Goal: Check status: Check status

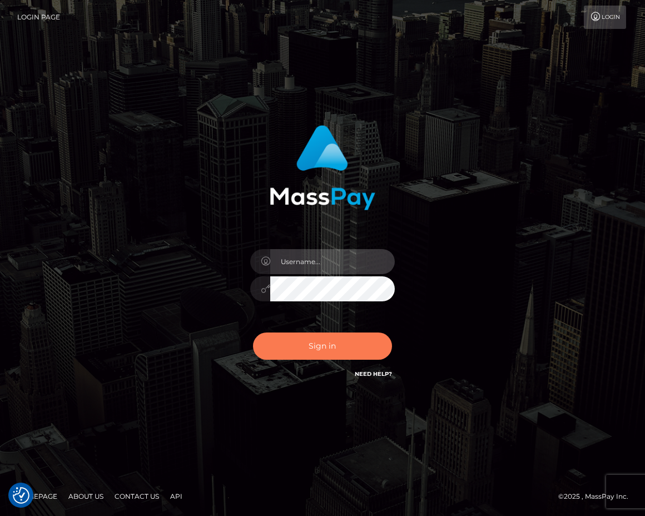
type input "Anthony.Spree"
click at [326, 340] on button "Sign in" at bounding box center [322, 345] width 139 height 27
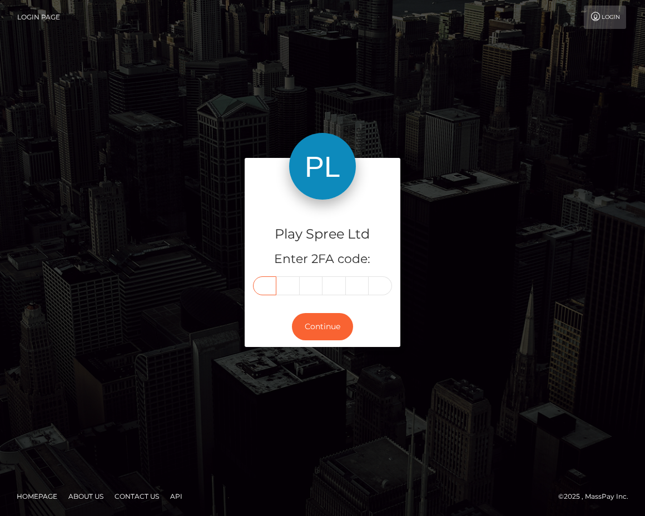
click at [266, 287] on input "text" at bounding box center [264, 285] width 23 height 19
click at [266, 283] on input "text" at bounding box center [264, 285] width 23 height 19
type input "9"
type input "1"
type input "0"
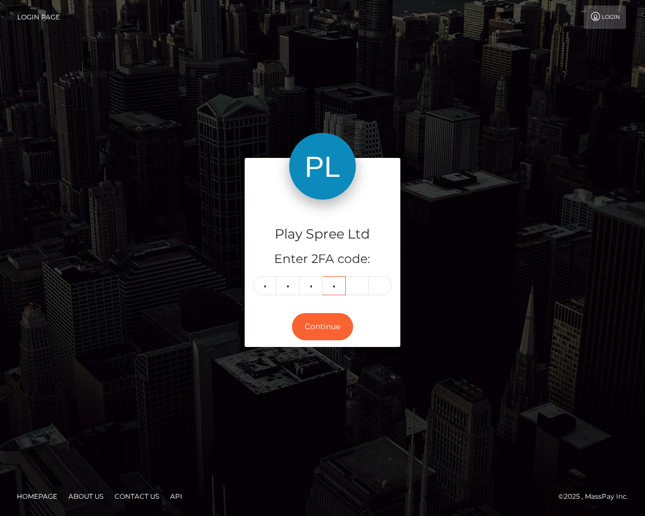
type input "4"
type input "2"
type input "1"
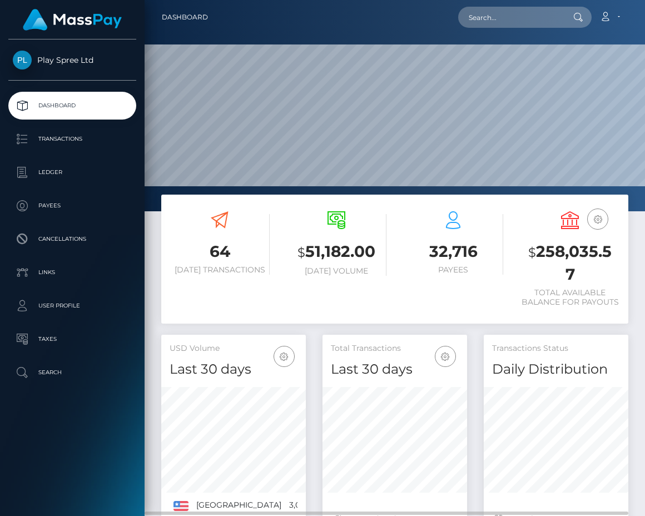
scroll to position [197, 144]
click at [559, 254] on h3 "$ 258,035.57" at bounding box center [570, 263] width 100 height 44
copy div "$ 258,035.57"
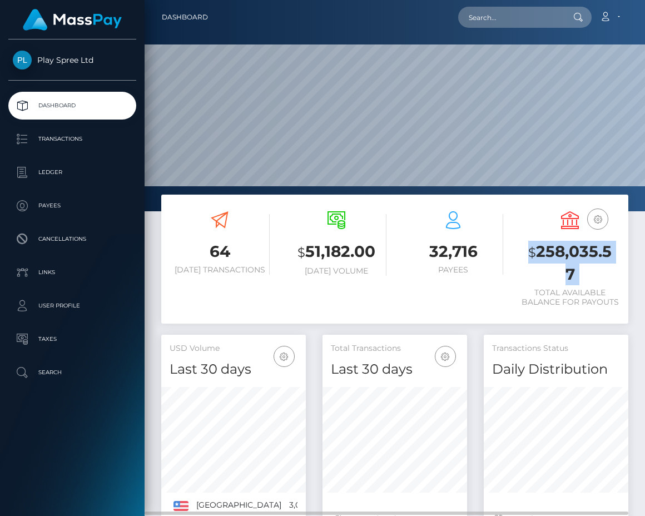
click at [583, 254] on h3 "$ 258,035.57" at bounding box center [570, 263] width 100 height 44
